Goal: Information Seeking & Learning: Learn about a topic

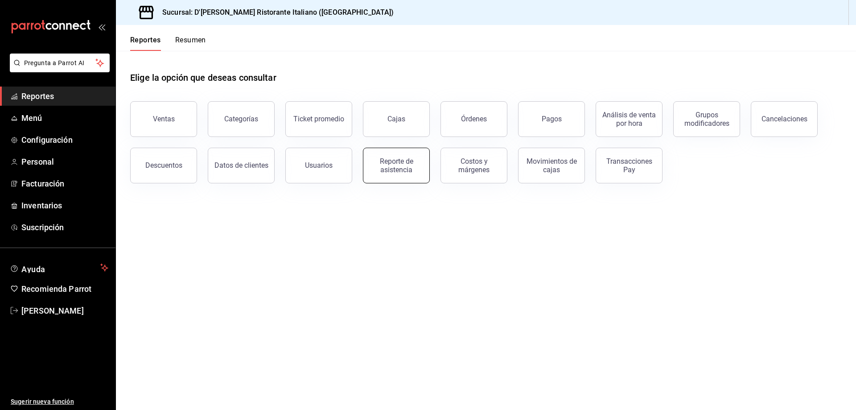
click at [387, 168] on div "Reporte de asistencia" at bounding box center [396, 165] width 55 height 17
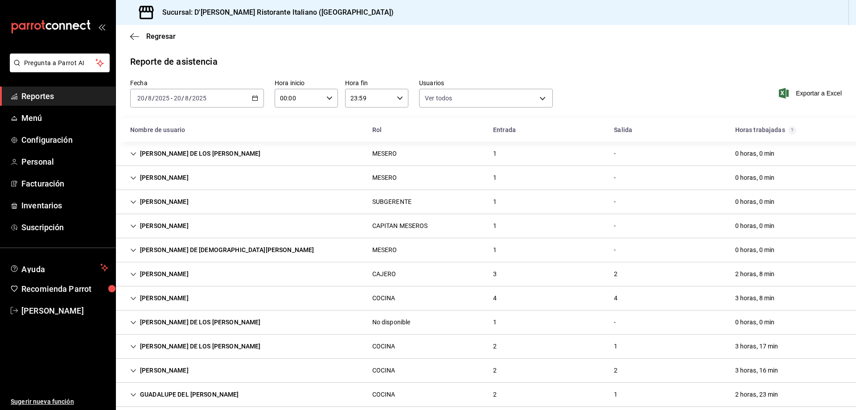
type input "fbaa1dcd-9b1b-42d3-8417-c392ee4ac69c,c847f7ff-4ec8-4711-b402-dbc889304ff0,82cd9…"
click at [35, 94] on span "Reportes" at bounding box center [64, 96] width 87 height 12
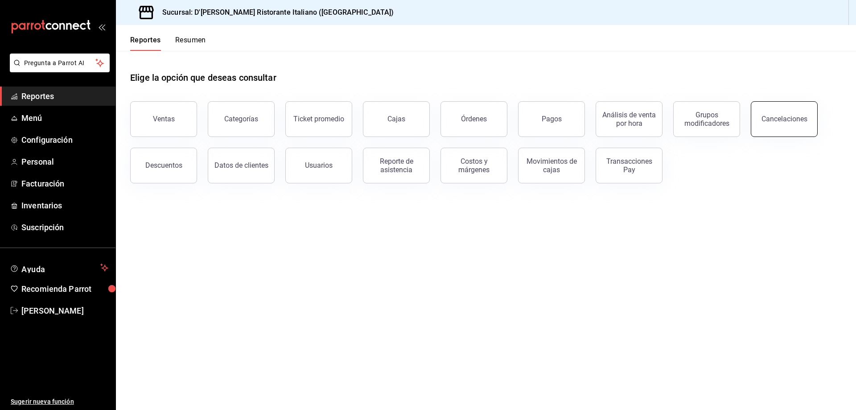
click at [777, 112] on button "Cancelaciones" at bounding box center [784, 119] width 67 height 36
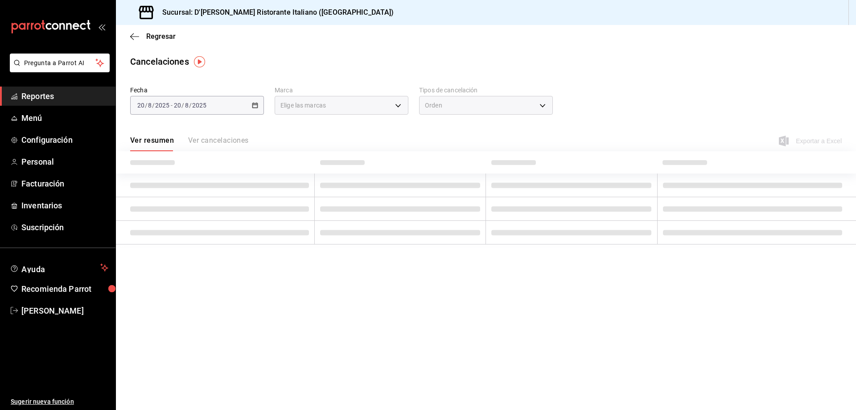
type input "[object Object]"
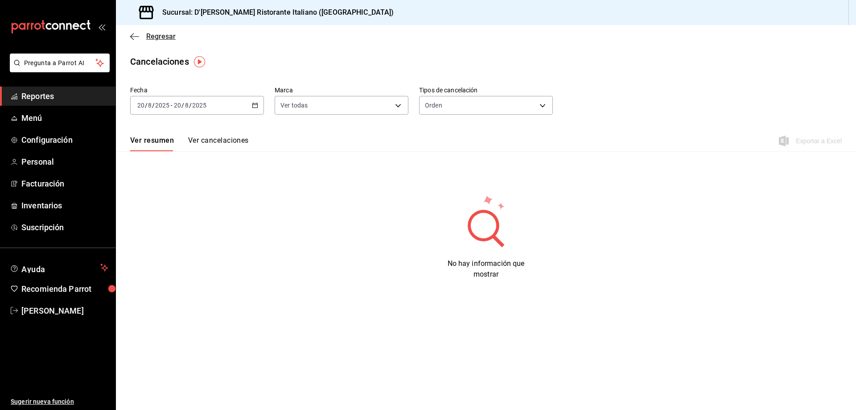
click at [152, 35] on span "Regresar" at bounding box center [160, 36] width 29 height 8
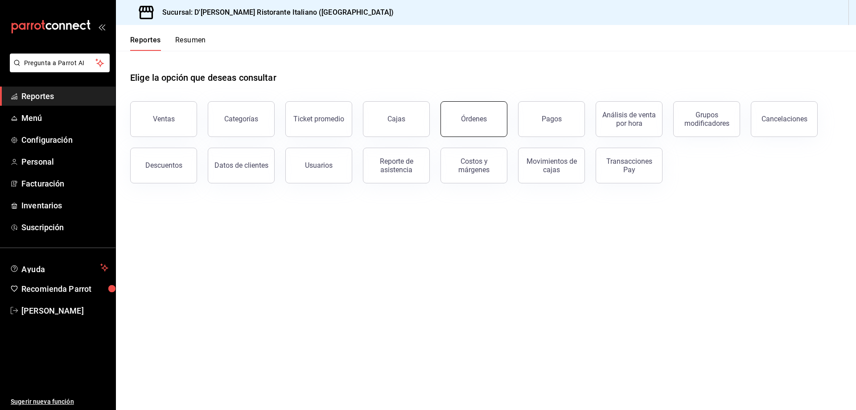
click at [487, 117] on button "Órdenes" at bounding box center [473, 119] width 67 height 36
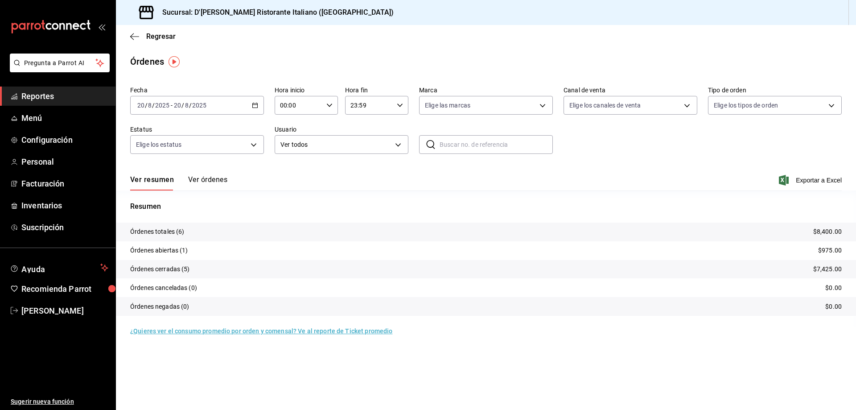
click at [207, 178] on button "Ver órdenes" at bounding box center [207, 182] width 39 height 15
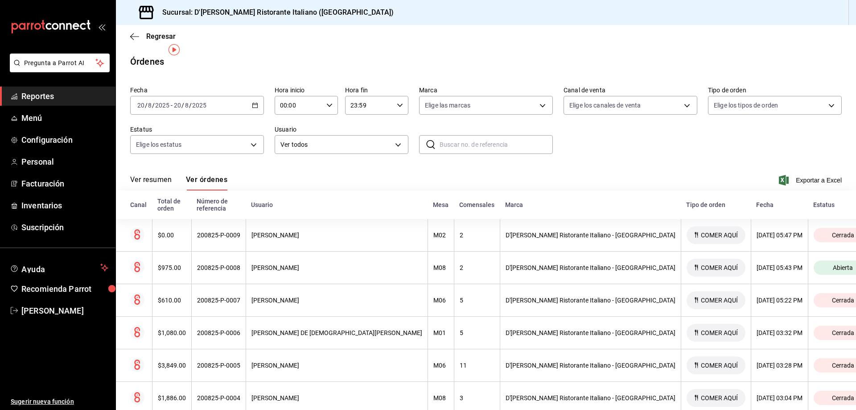
scroll to position [16, 0]
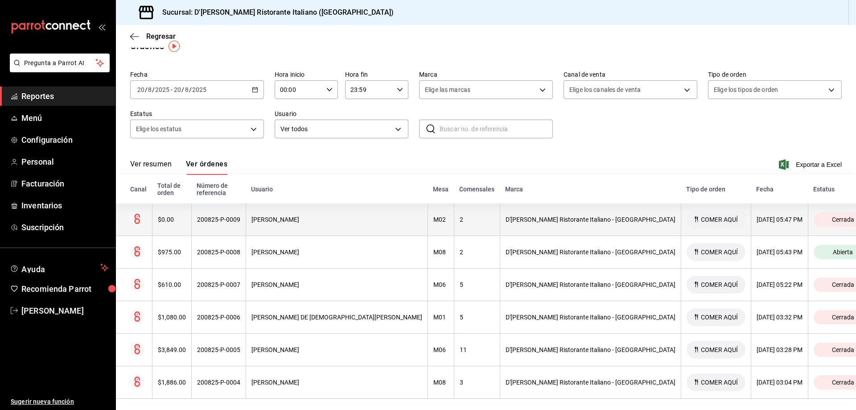
click at [331, 216] on div "[PERSON_NAME]" at bounding box center [336, 219] width 171 height 7
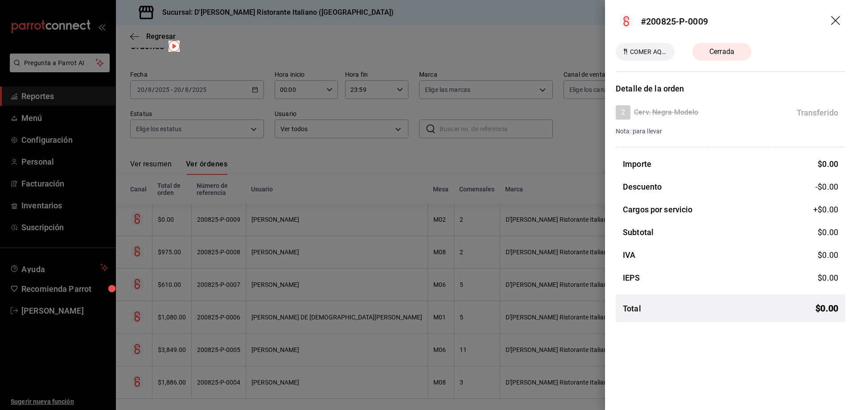
click at [836, 20] on icon "drag" at bounding box center [835, 20] width 9 height 9
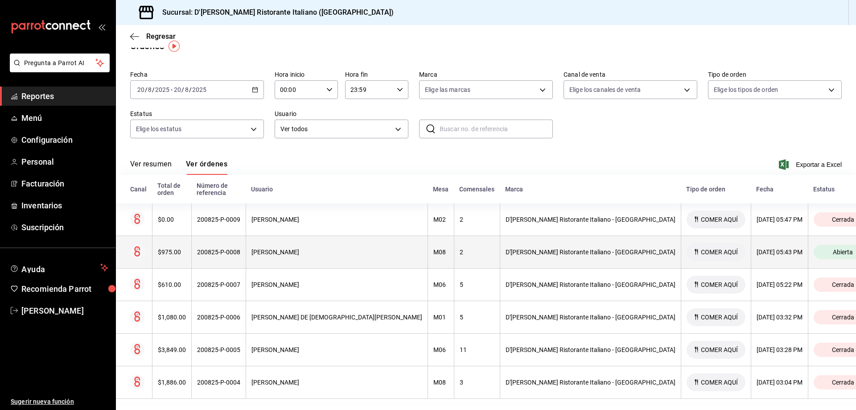
click at [322, 248] on div "[PERSON_NAME]" at bounding box center [336, 251] width 171 height 7
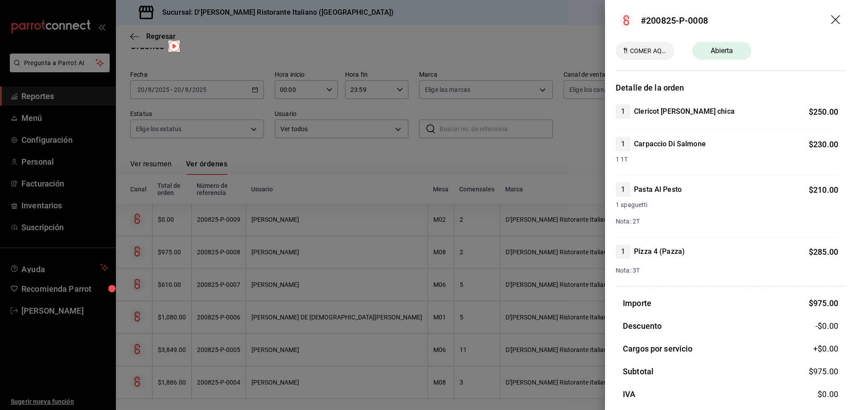
scroll to position [0, 0]
click at [831, 23] on icon "drag" at bounding box center [835, 20] width 9 height 9
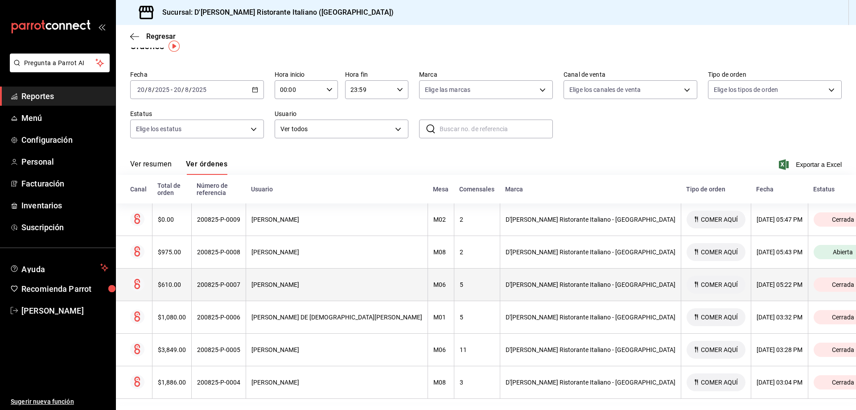
click at [240, 281] on div "200825-P-0007" at bounding box center [218, 284] width 43 height 7
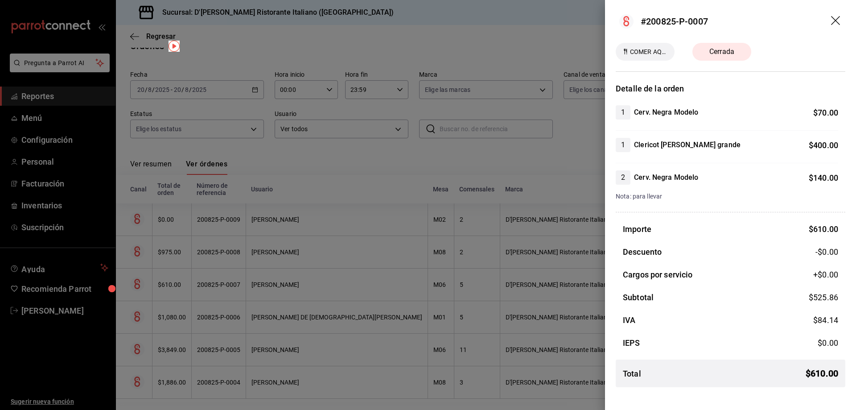
click at [837, 18] on icon "drag" at bounding box center [836, 21] width 11 height 11
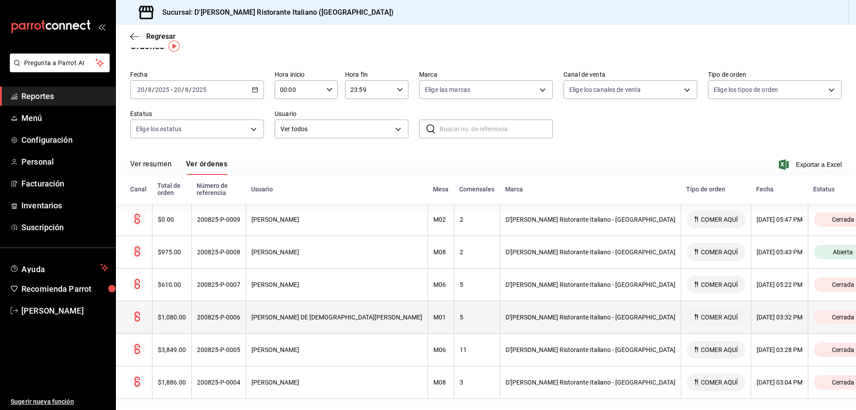
click at [235, 313] on div "200825-P-0006" at bounding box center [218, 316] width 43 height 7
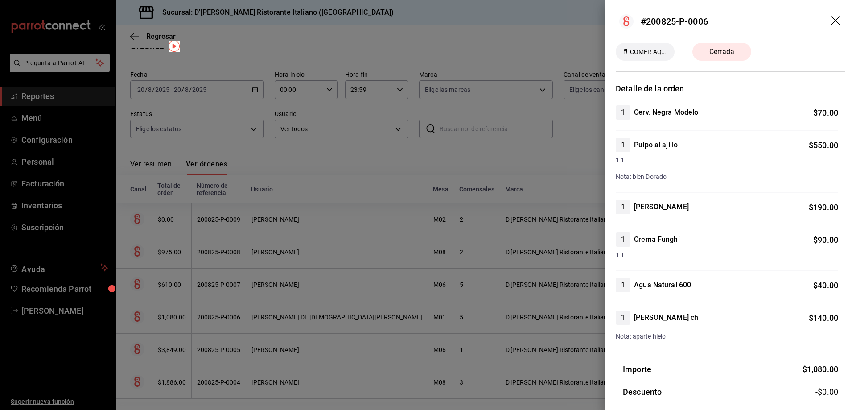
click at [831, 17] on icon "drag" at bounding box center [836, 21] width 11 height 11
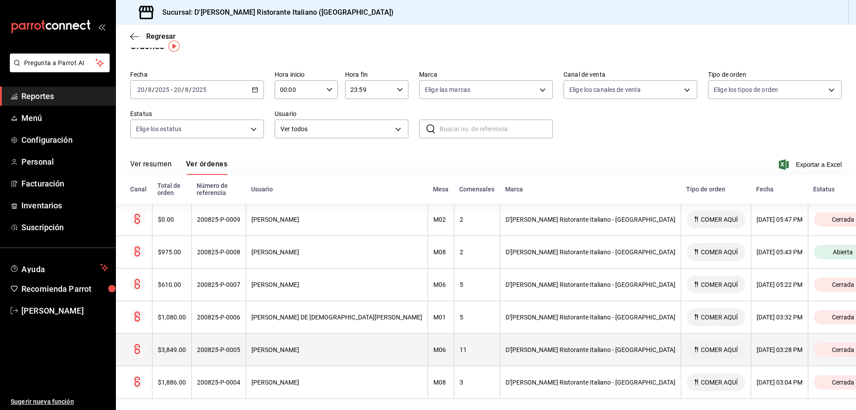
click at [314, 337] on th "[PERSON_NAME]" at bounding box center [337, 349] width 182 height 33
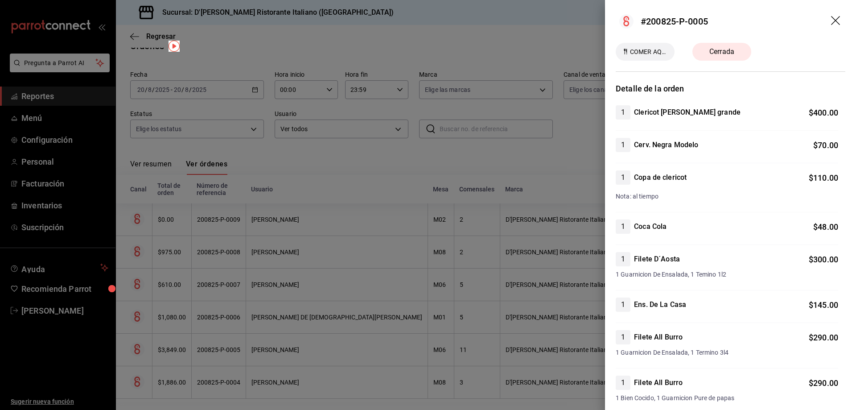
click at [831, 19] on icon "drag" at bounding box center [835, 20] width 9 height 9
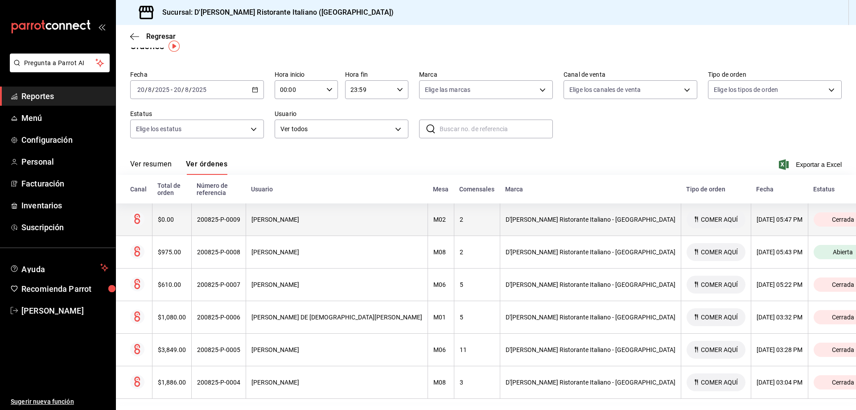
click at [296, 216] on div "[PERSON_NAME]" at bounding box center [336, 219] width 171 height 7
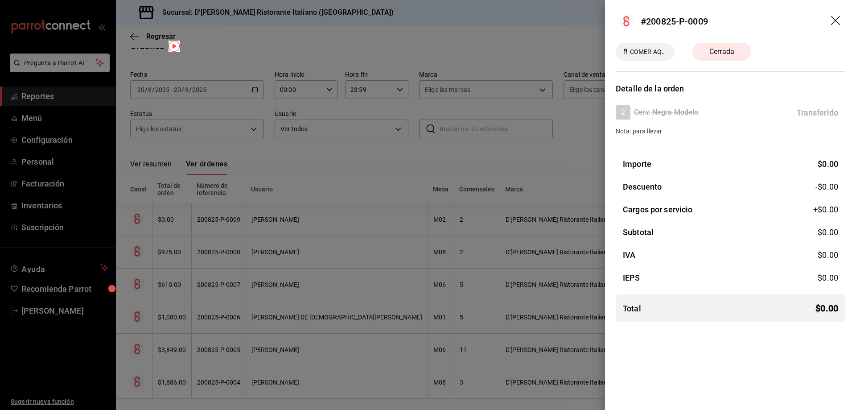
click at [837, 21] on icon "drag" at bounding box center [836, 21] width 11 height 11
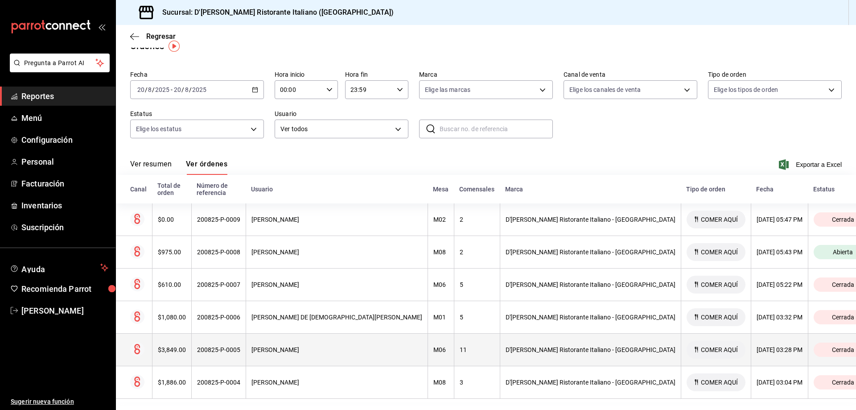
click at [305, 346] on div "[PERSON_NAME]" at bounding box center [336, 349] width 171 height 7
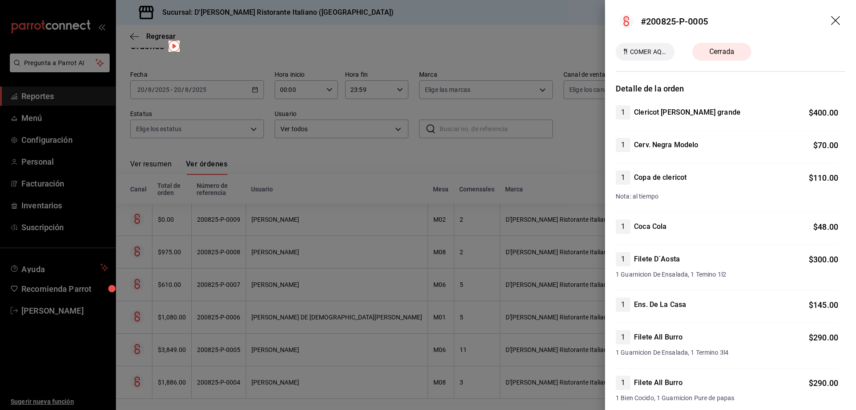
click at [831, 22] on icon "drag" at bounding box center [835, 20] width 9 height 9
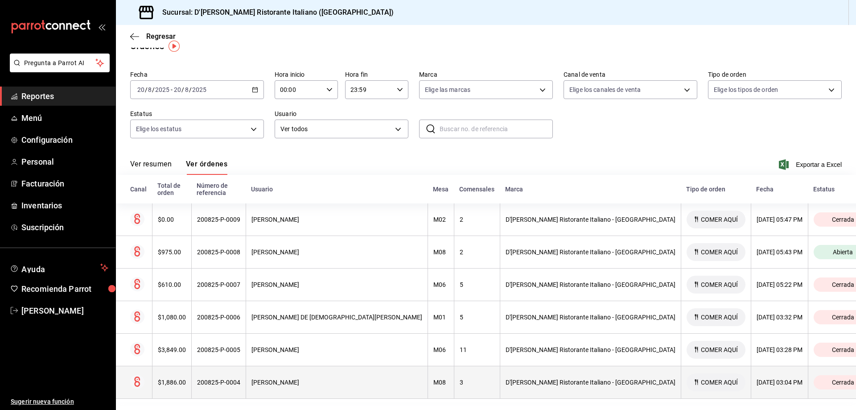
click at [324, 378] on div "[PERSON_NAME]" at bounding box center [336, 381] width 171 height 7
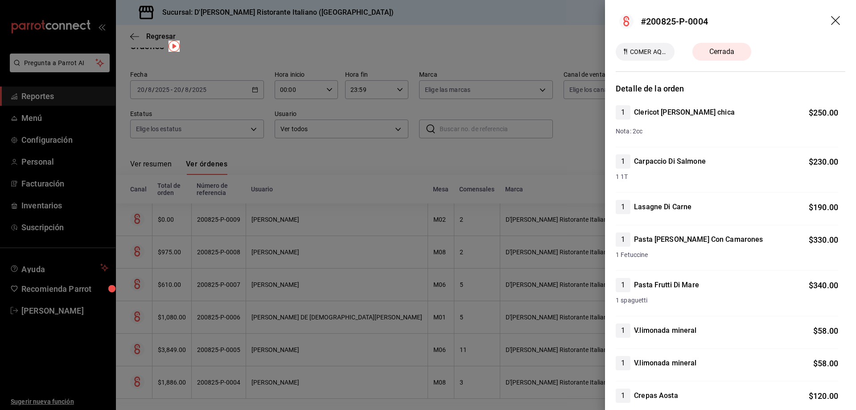
click at [831, 20] on icon "drag" at bounding box center [835, 20] width 9 height 9
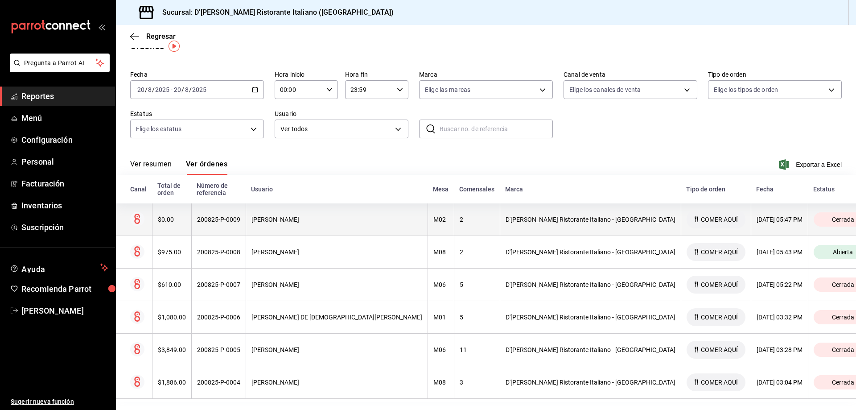
click at [363, 216] on div "[PERSON_NAME]" at bounding box center [336, 219] width 171 height 7
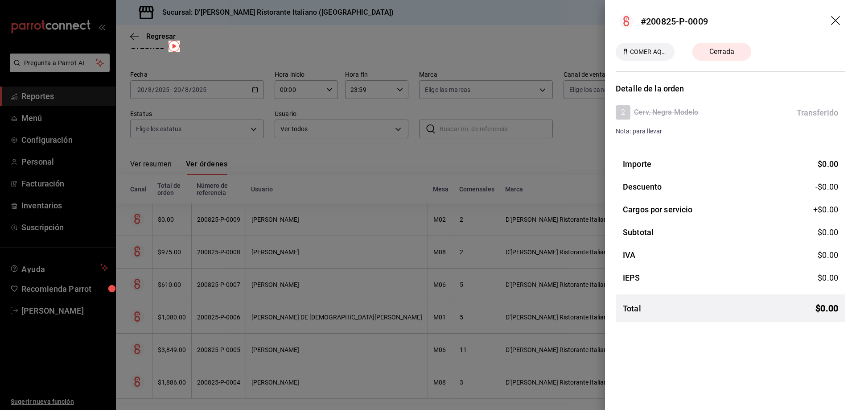
click at [834, 19] on icon "drag" at bounding box center [835, 20] width 9 height 9
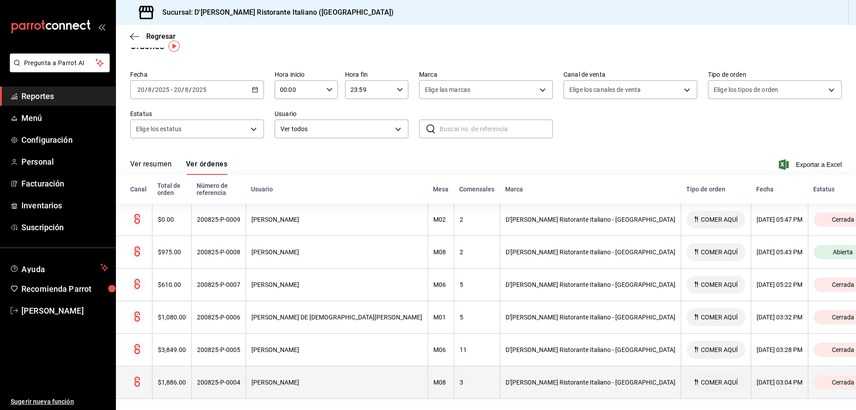
click at [697, 378] on span "COMER AQUÍ" at bounding box center [719, 381] width 44 height 7
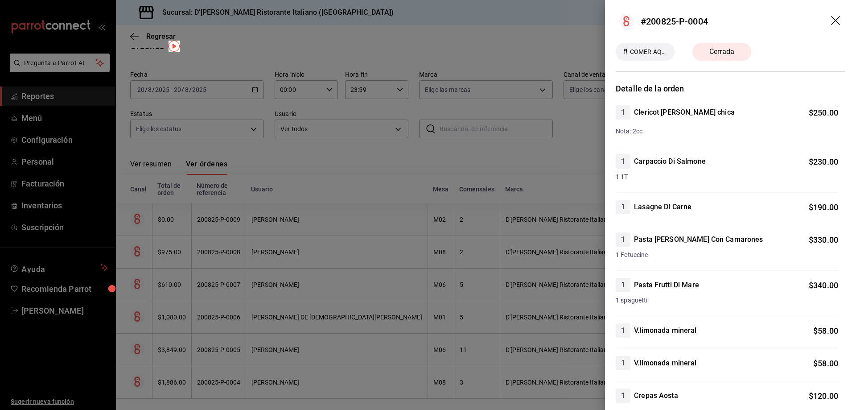
click at [831, 18] on icon "drag" at bounding box center [836, 21] width 11 height 11
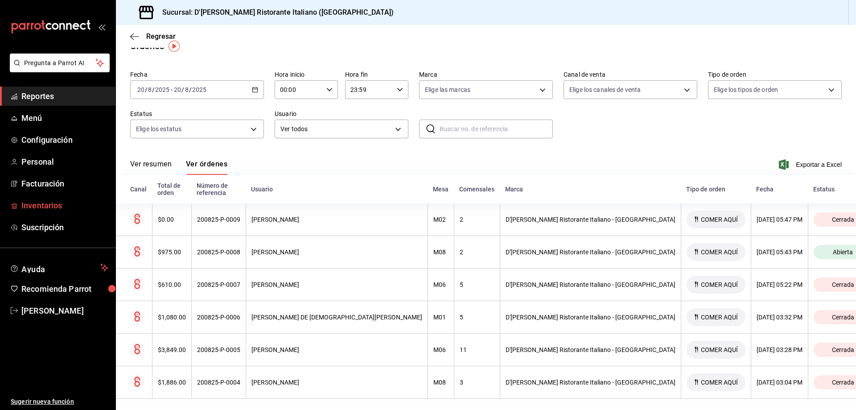
click at [42, 205] on span "Inventarios" at bounding box center [64, 205] width 87 height 12
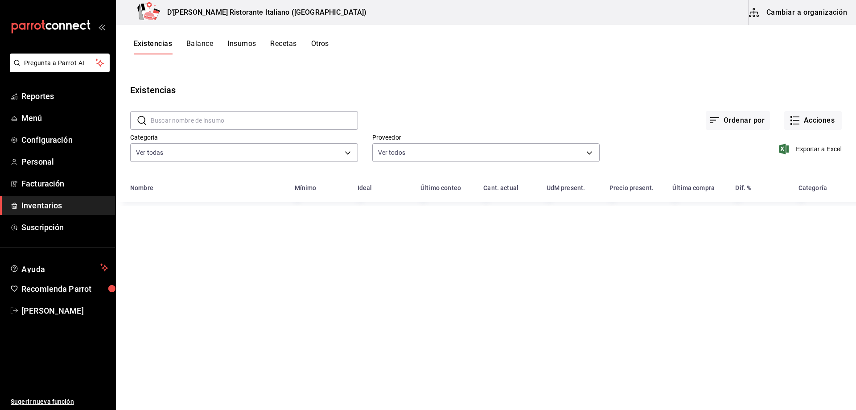
type input "a767d614-044e-4282-96a7-b6725af30640,e73509e5-2594-4467-97f6-0b1d389f9514,b0413…"
type input "b97900d1-c381-441d-adf0-1aa0f58ac97b,76896213-7f1b-4aba-8859-2ee2f5a42c9d,88e29…"
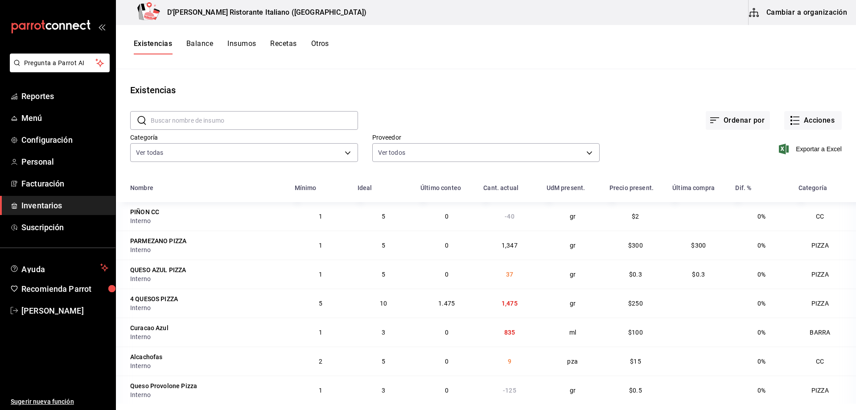
click at [276, 120] on input "text" at bounding box center [254, 120] width 207 height 18
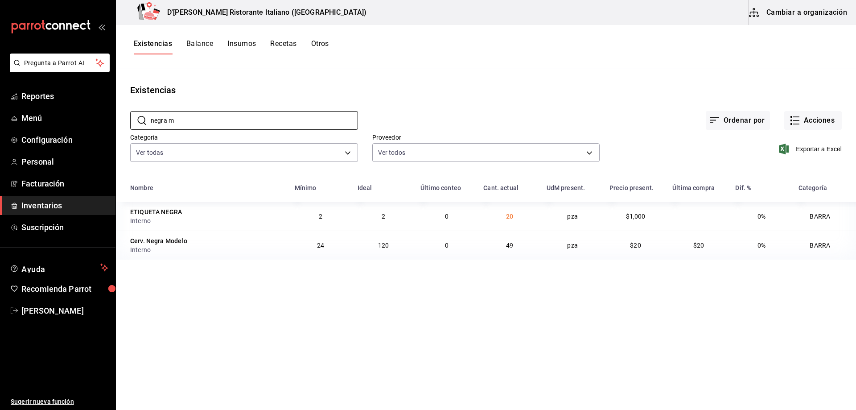
type input "negra m"
click at [195, 43] on button "Balance" at bounding box center [199, 46] width 27 height 15
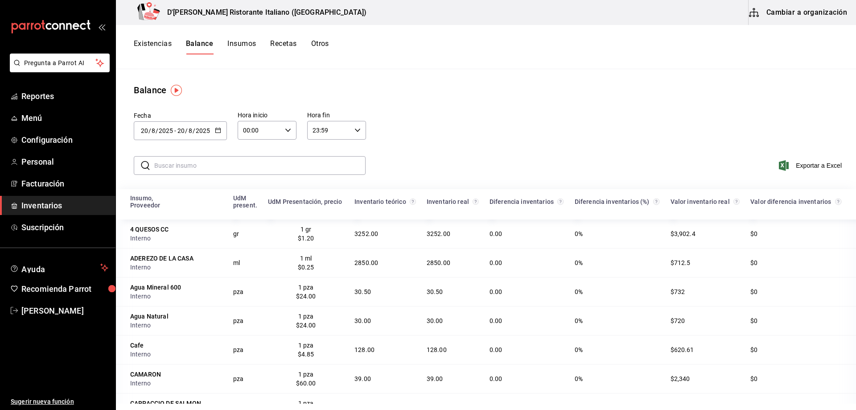
click at [242, 44] on button "Insumos" at bounding box center [241, 46] width 29 height 15
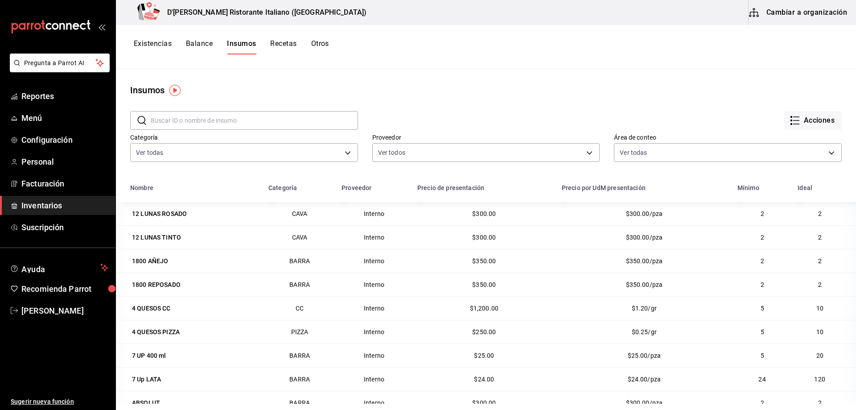
click at [770, 14] on button "Cambiar a organización" at bounding box center [798, 12] width 100 height 25
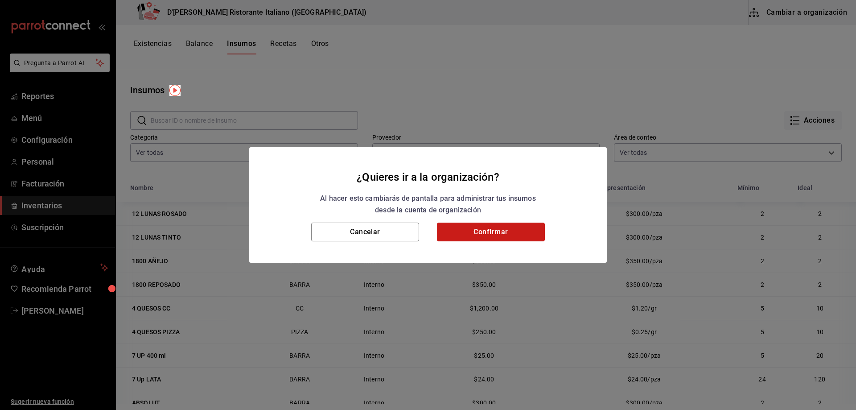
click at [498, 233] on button "Confirmar" at bounding box center [491, 231] width 108 height 19
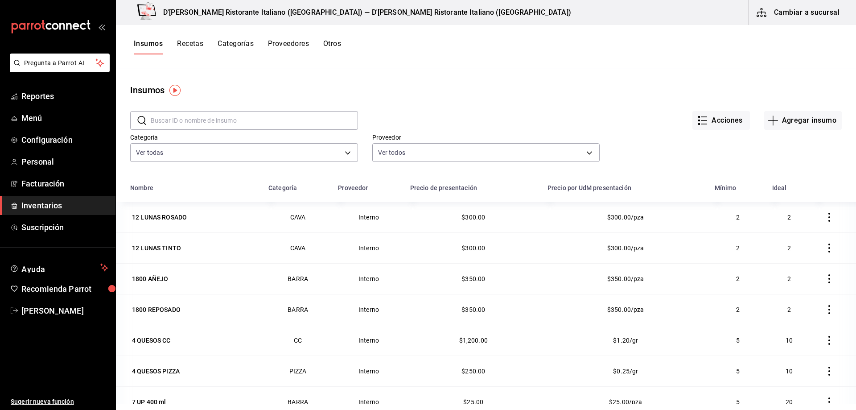
click at [331, 44] on button "Otros" at bounding box center [332, 46] width 18 height 15
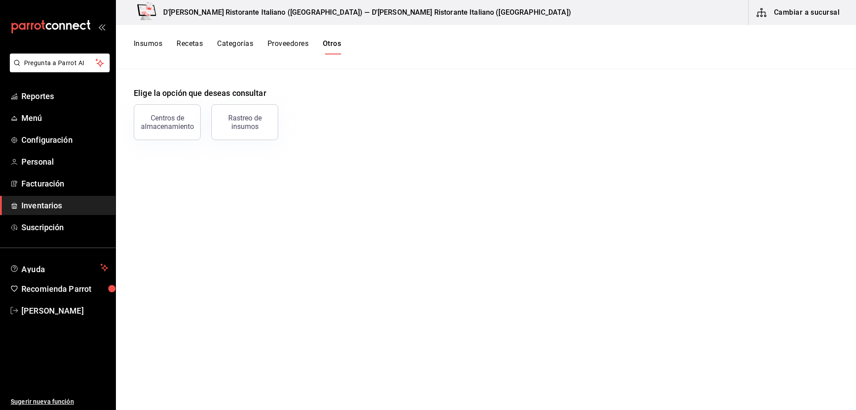
click at [149, 41] on button "Insumos" at bounding box center [148, 46] width 29 height 15
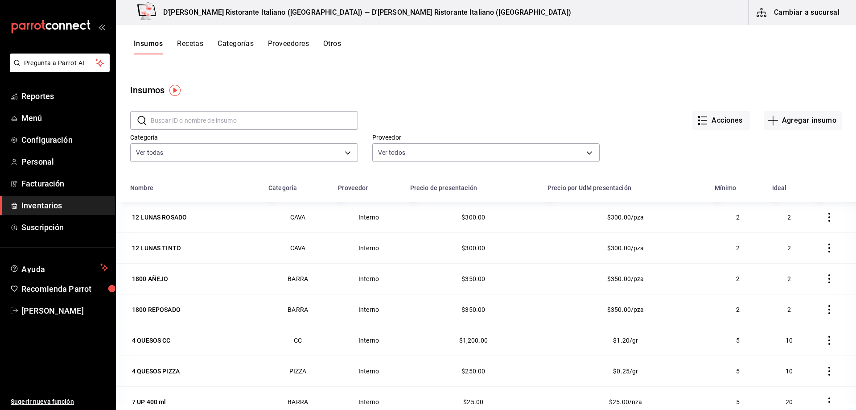
click at [813, 16] on button "Cambiar a sucursal" at bounding box center [798, 12] width 100 height 25
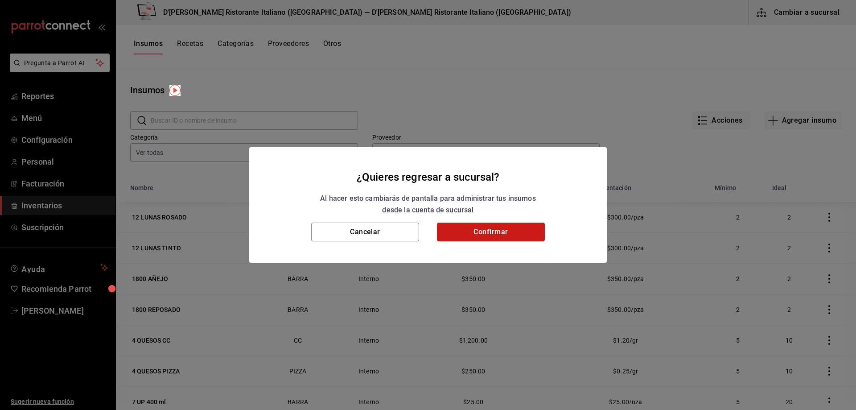
click at [471, 226] on button "Confirmar" at bounding box center [491, 231] width 108 height 19
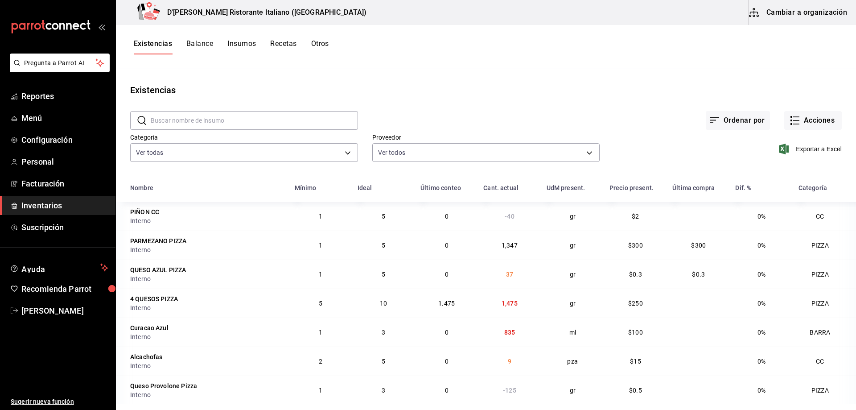
click at [323, 42] on button "Otros" at bounding box center [320, 46] width 18 height 15
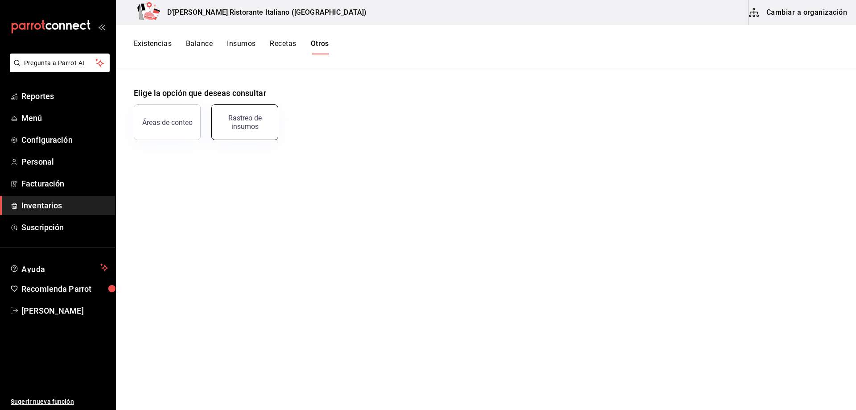
click at [246, 116] on div "Rastreo de insumos" at bounding box center [244, 122] width 55 height 17
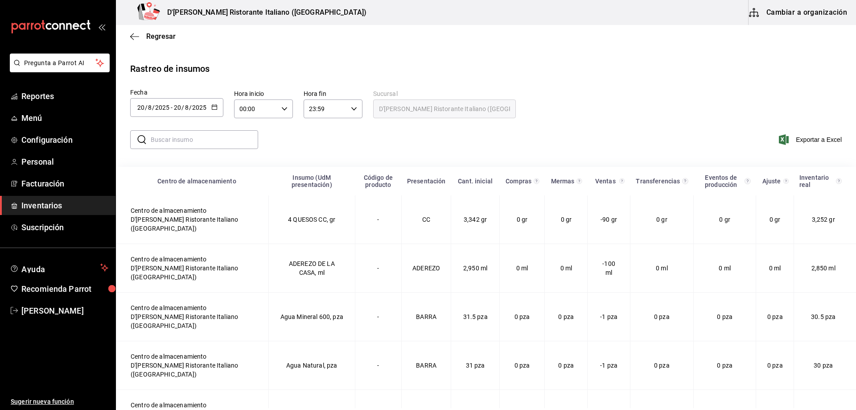
click at [193, 141] on input "text" at bounding box center [204, 140] width 107 height 18
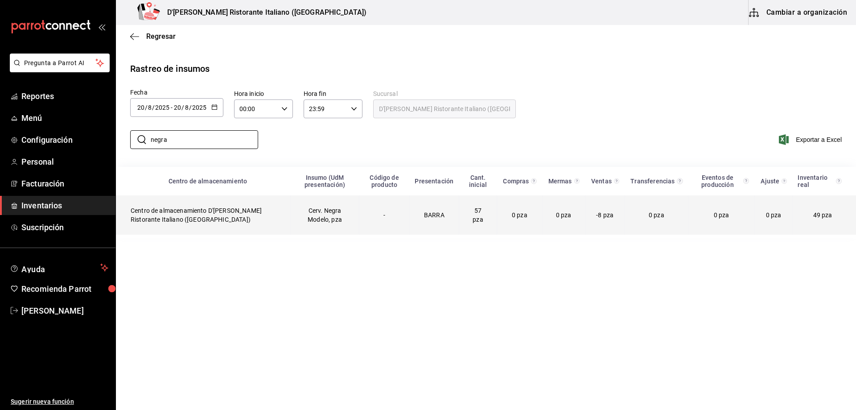
type input "negra"
click at [604, 216] on span "-8 pza" at bounding box center [604, 214] width 17 height 7
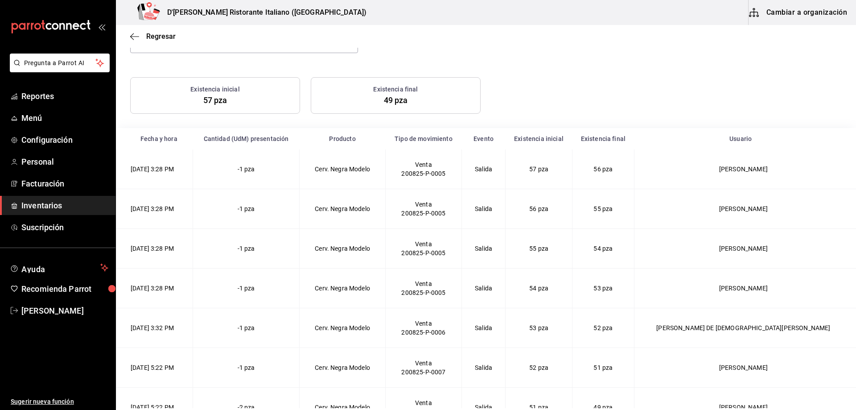
scroll to position [112, 0]
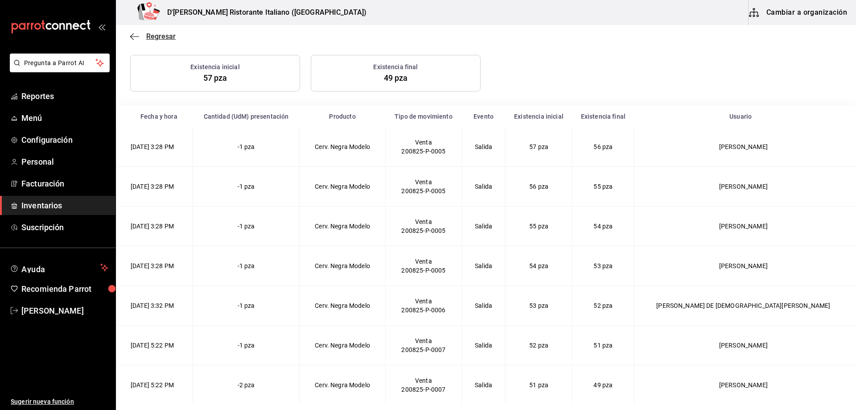
click at [153, 36] on span "Regresar" at bounding box center [160, 36] width 29 height 8
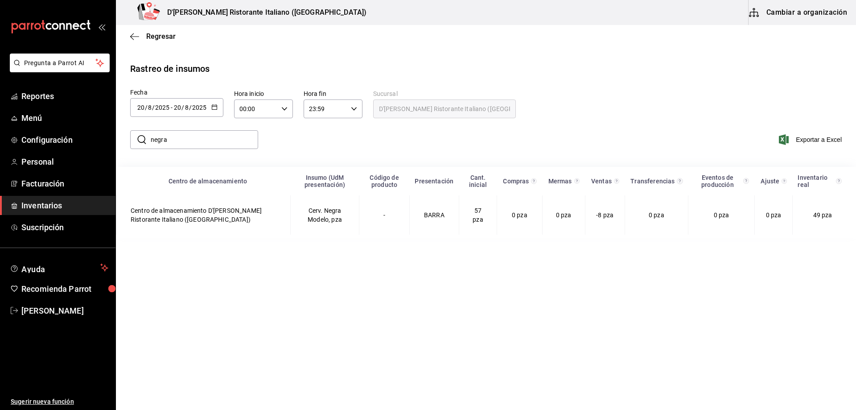
click at [153, 36] on span "Regresar" at bounding box center [160, 36] width 29 height 8
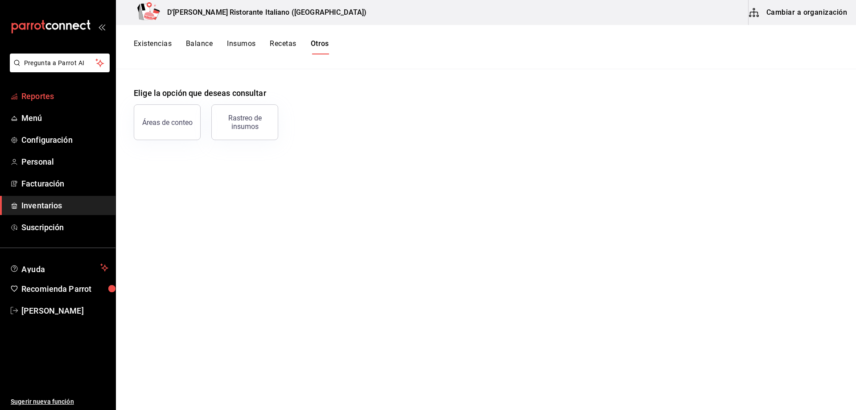
click at [49, 97] on span "Reportes" at bounding box center [64, 96] width 87 height 12
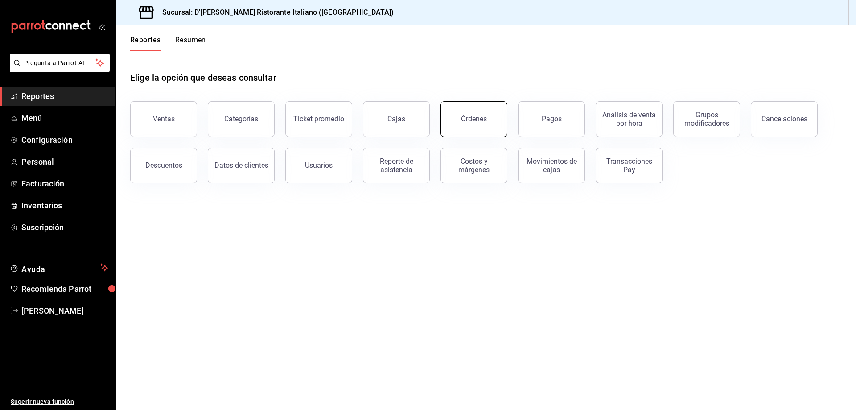
click at [479, 119] on div "Órdenes" at bounding box center [474, 119] width 26 height 8
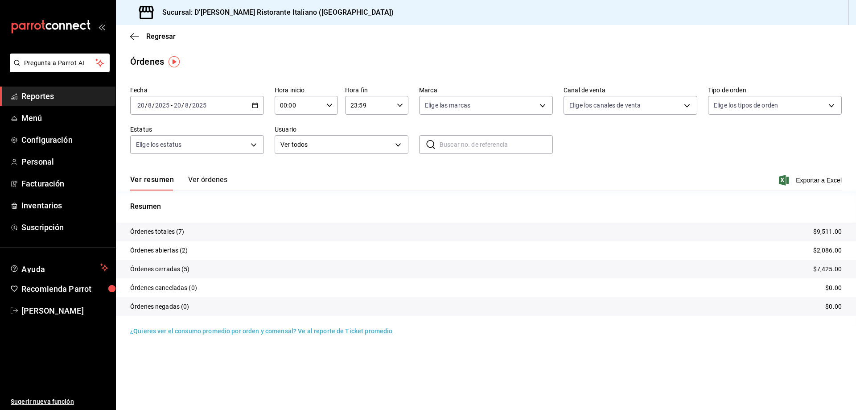
click at [214, 181] on button "Ver órdenes" at bounding box center [207, 182] width 39 height 15
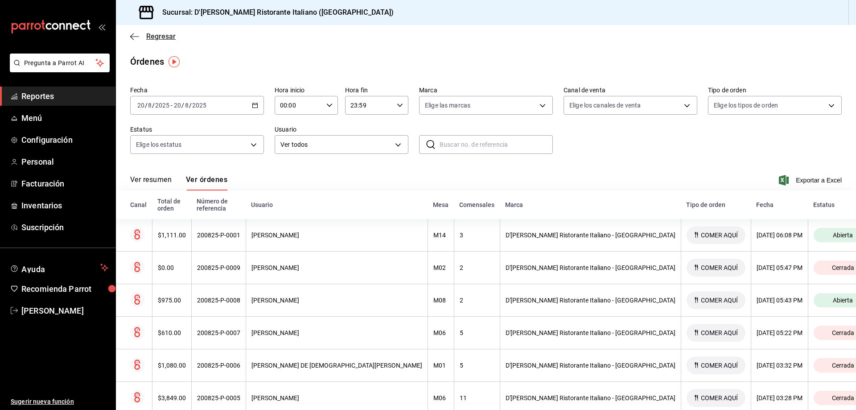
click at [151, 36] on span "Regresar" at bounding box center [160, 36] width 29 height 8
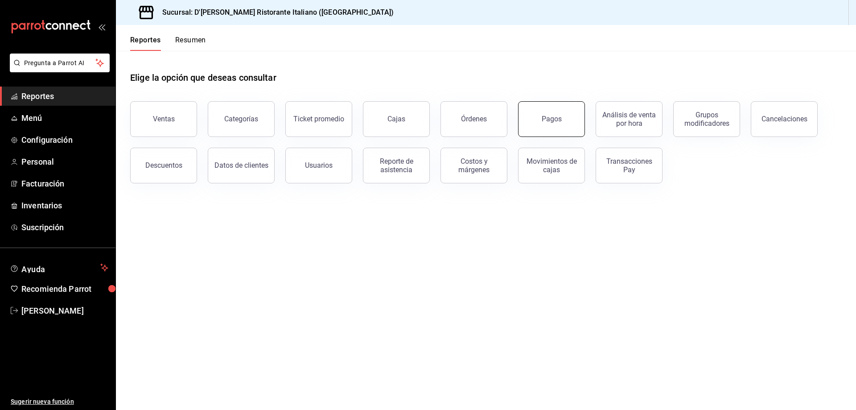
click at [544, 114] on button "Pagos" at bounding box center [551, 119] width 67 height 36
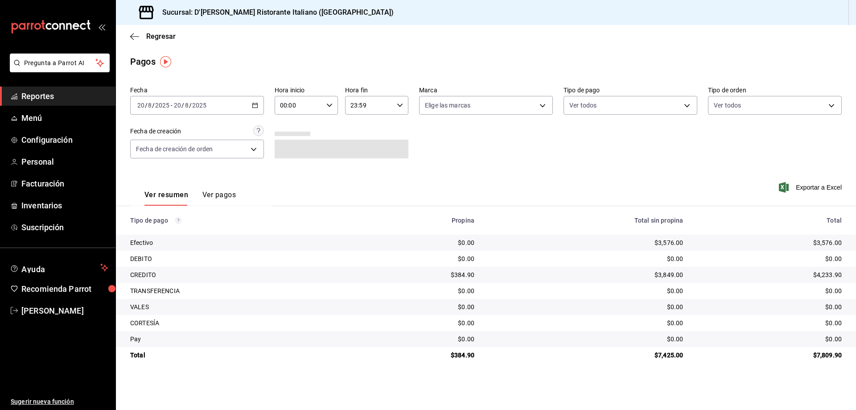
click at [220, 195] on button "Ver pagos" at bounding box center [218, 197] width 33 height 15
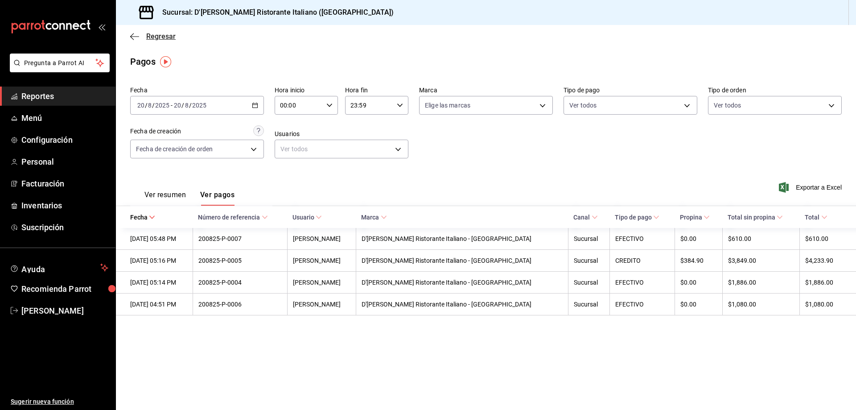
click at [146, 37] on span "Regresar" at bounding box center [160, 36] width 29 height 8
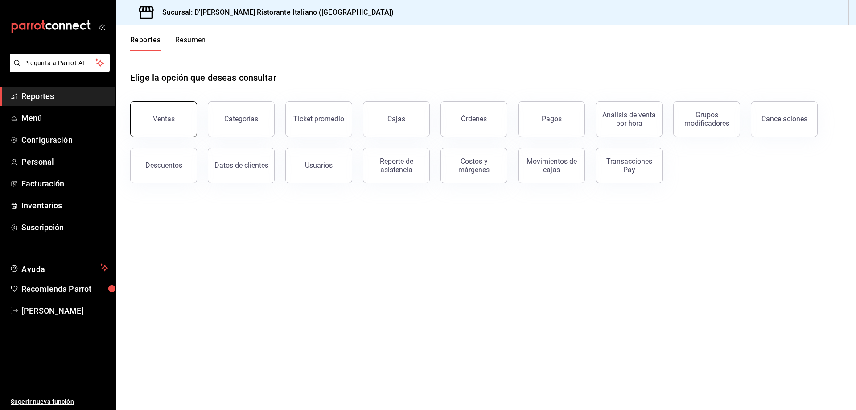
click at [177, 120] on button "Ventas" at bounding box center [163, 119] width 67 height 36
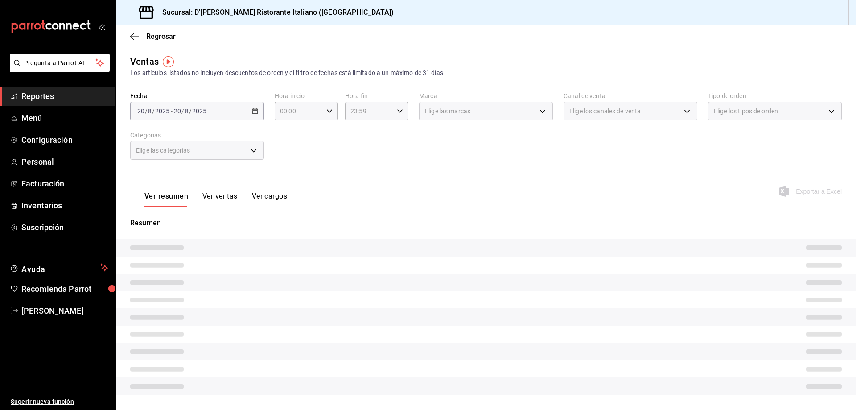
click at [226, 197] on button "Ver ventas" at bounding box center [219, 199] width 35 height 15
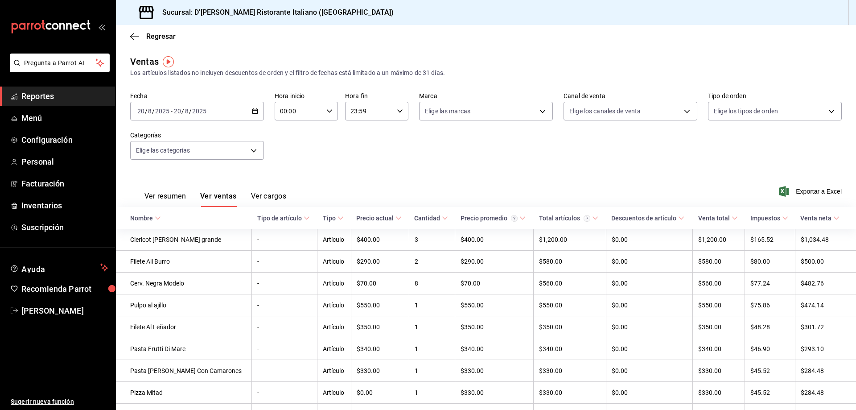
click at [255, 110] on icon "button" at bounding box center [255, 111] width 6 height 6
click at [166, 198] on span "Mes actual" at bounding box center [172, 197] width 69 height 9
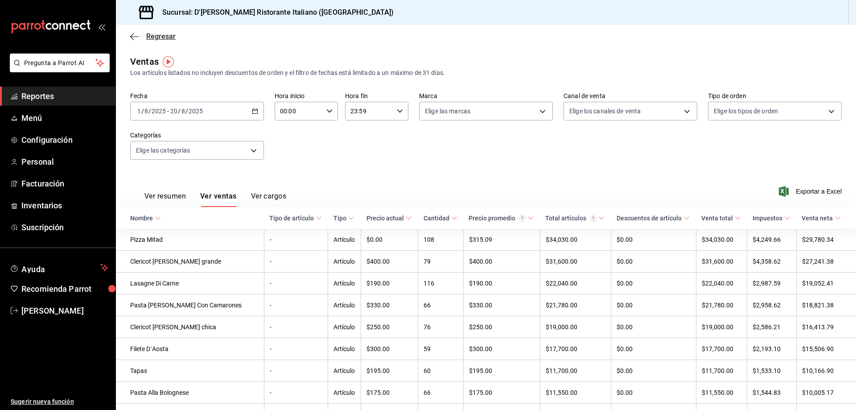
click at [159, 39] on span "Regresar" at bounding box center [160, 36] width 29 height 8
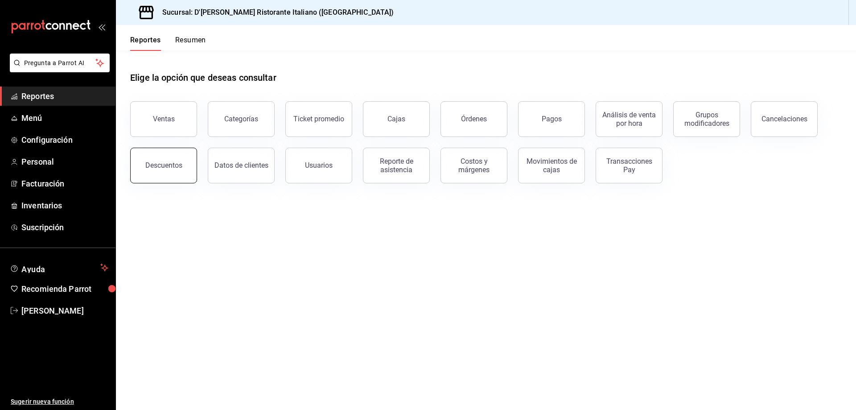
click at [167, 166] on div "Descuentos" at bounding box center [163, 165] width 37 height 8
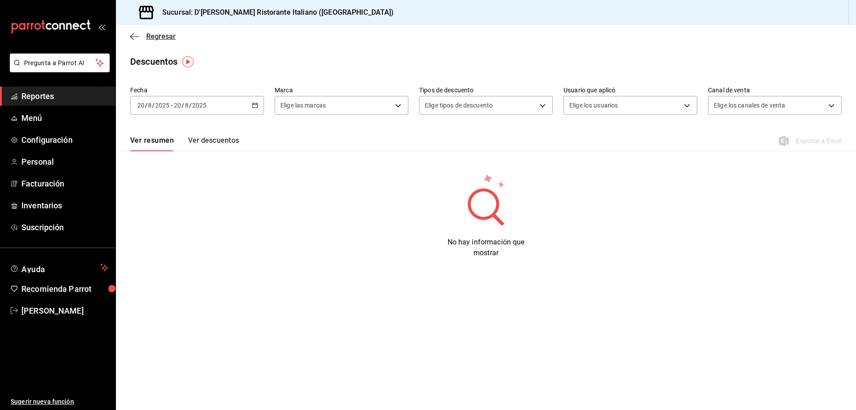
click at [161, 34] on span "Regresar" at bounding box center [160, 36] width 29 height 8
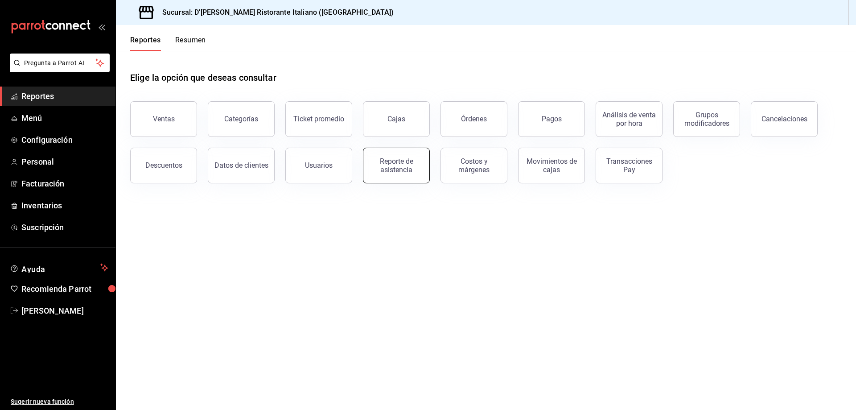
click at [407, 165] on div "Reporte de asistencia" at bounding box center [396, 165] width 55 height 17
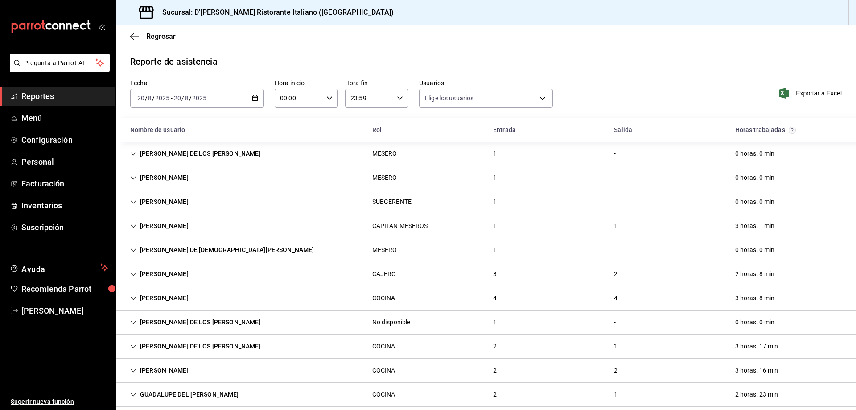
type input "fbaa1dcd-9b1b-42d3-8417-c392ee4ac69c,c847f7ff-4ec8-4711-b402-dbc889304ff0,82cd9…"
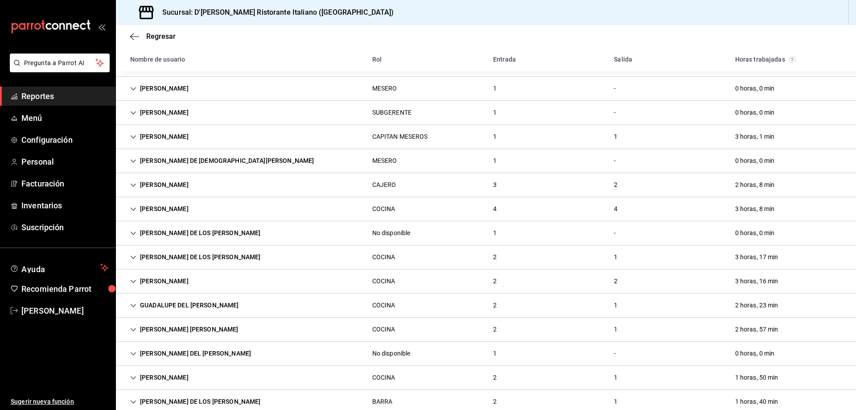
scroll to position [107, 0]
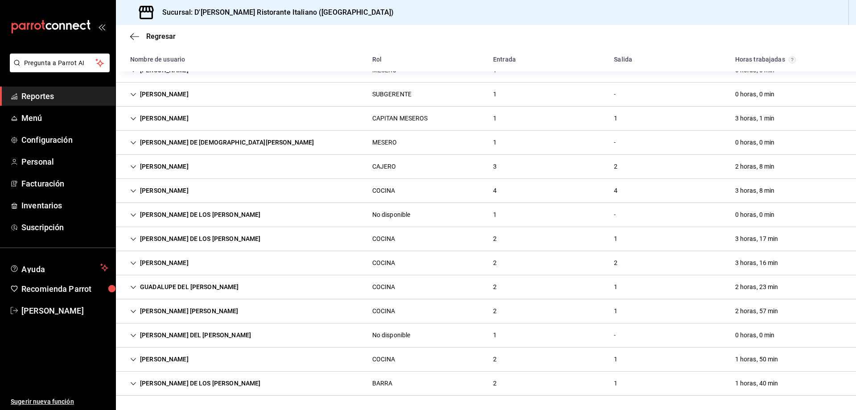
click at [196, 261] on div "[PERSON_NAME]" at bounding box center [159, 263] width 73 height 16
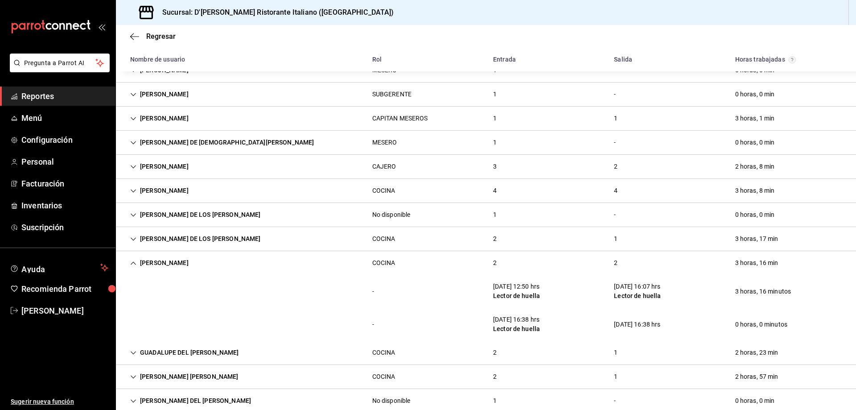
click at [133, 265] on icon "Cell" at bounding box center [133, 263] width 6 height 6
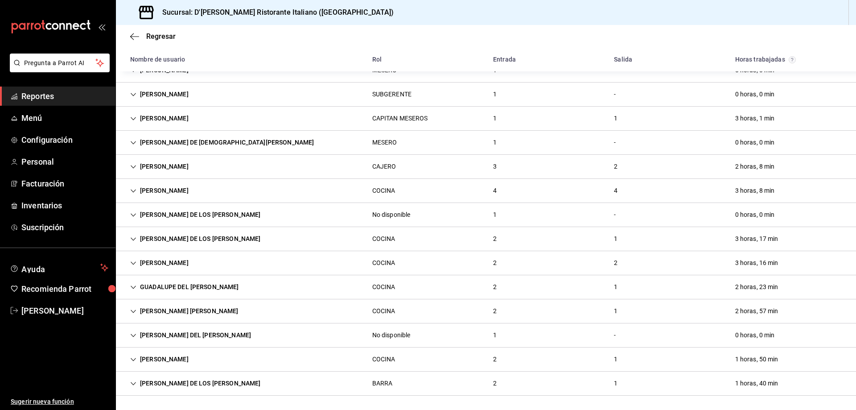
click at [133, 265] on icon "Cell" at bounding box center [133, 263] width 6 height 6
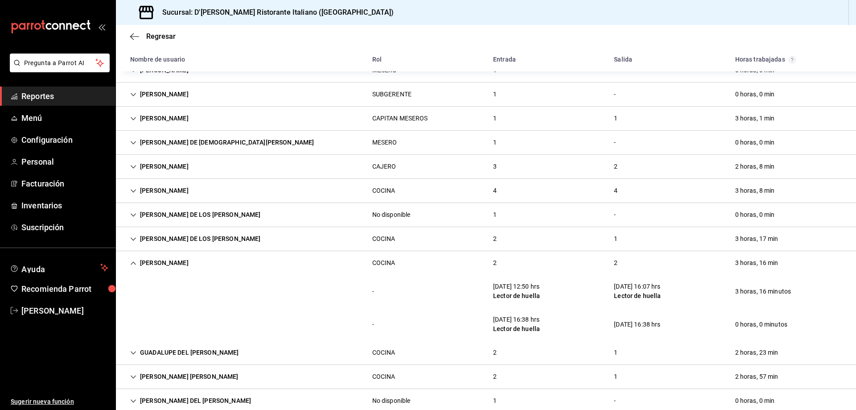
click at [133, 265] on icon "Cell" at bounding box center [133, 263] width 6 height 6
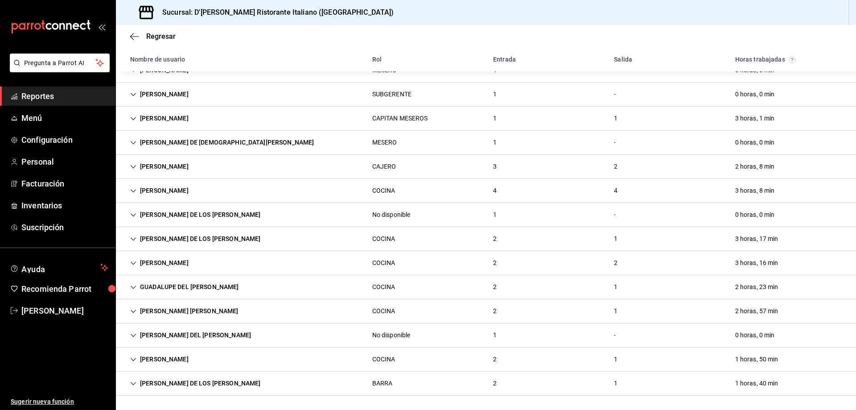
click at [131, 190] on icon "Cell" at bounding box center [133, 191] width 6 height 6
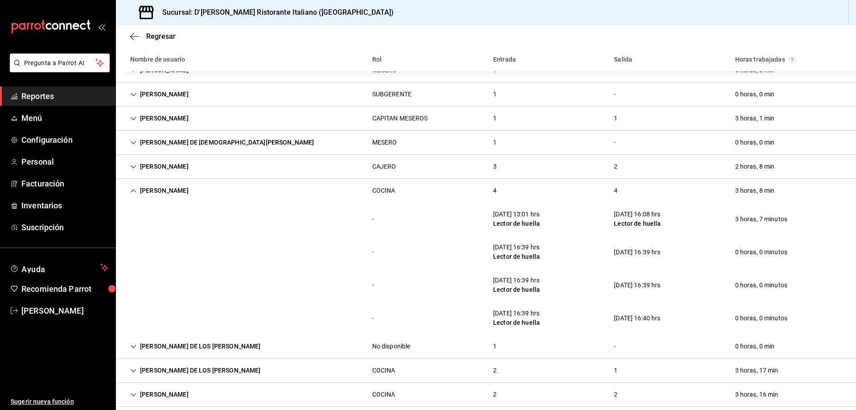
click at [131, 190] on icon "Cell" at bounding box center [133, 191] width 6 height 6
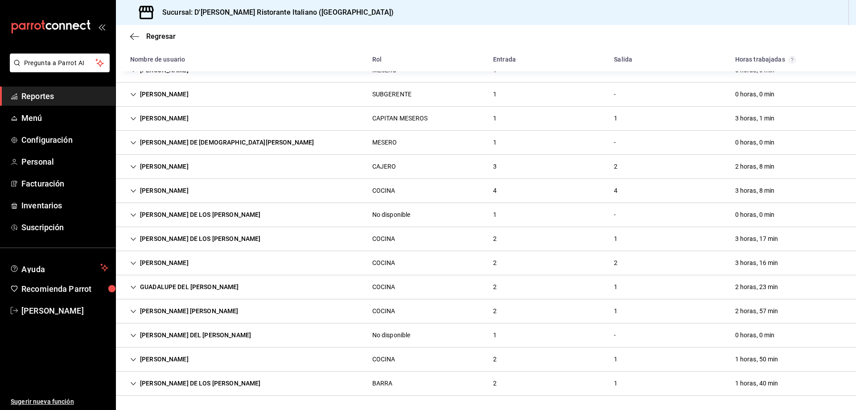
click at [189, 261] on div "[PERSON_NAME]" at bounding box center [159, 263] width 73 height 16
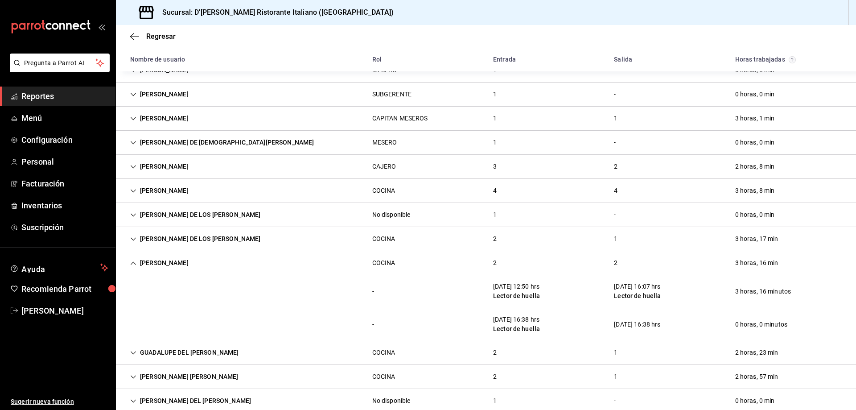
click at [189, 261] on div "[PERSON_NAME]" at bounding box center [159, 263] width 73 height 16
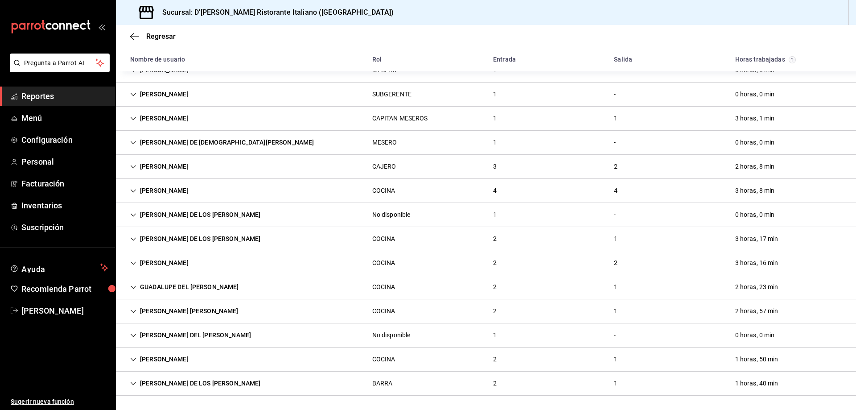
click at [185, 191] on div "[PERSON_NAME]" at bounding box center [159, 190] width 73 height 16
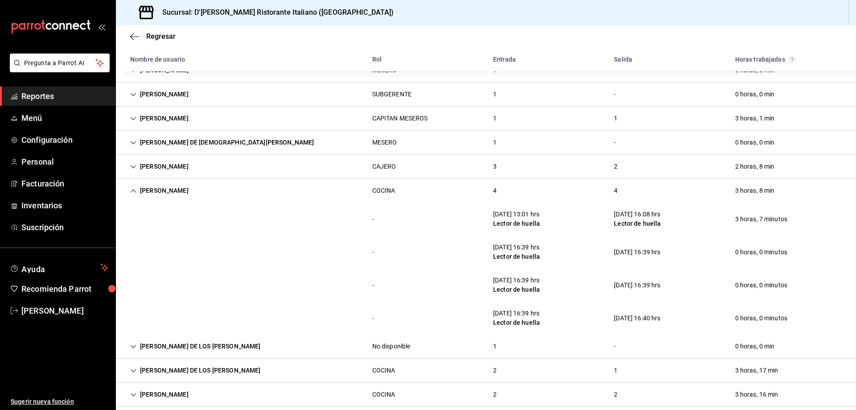
click at [185, 191] on div "[PERSON_NAME]" at bounding box center [159, 190] width 73 height 16
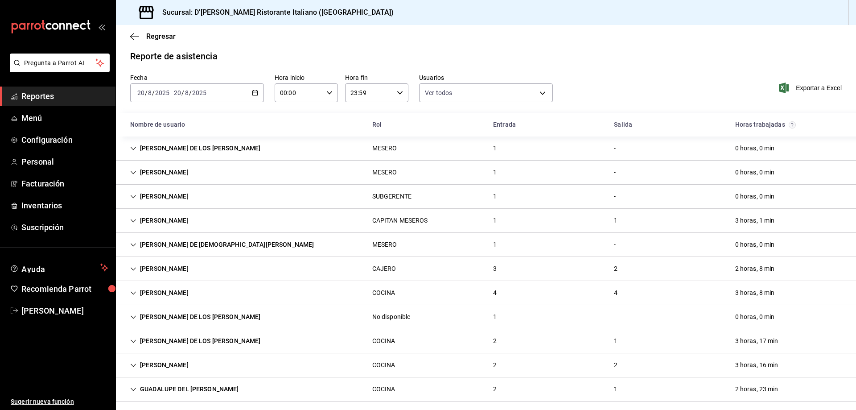
scroll to position [0, 0]
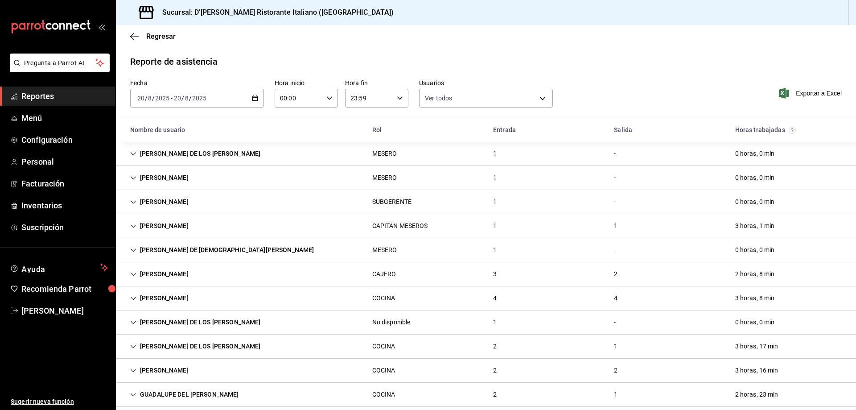
click at [622, 59] on div "Reporte de asistencia" at bounding box center [485, 61] width 711 height 13
click at [550, 59] on div "Reporte de asistencia" at bounding box center [485, 61] width 711 height 13
